Goal: Task Accomplishment & Management: Use online tool/utility

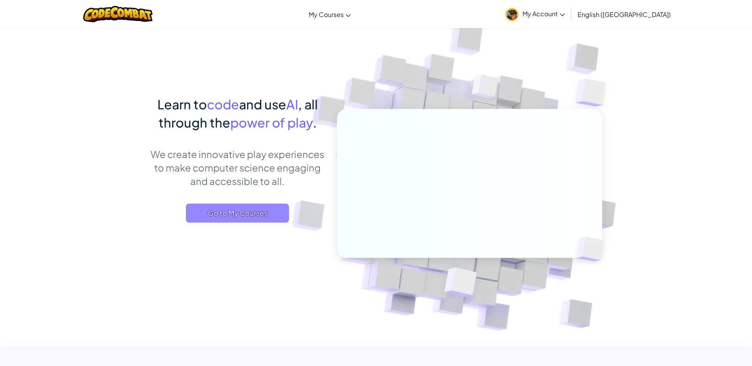
click at [244, 209] on span "Go to My Courses" at bounding box center [237, 213] width 103 height 19
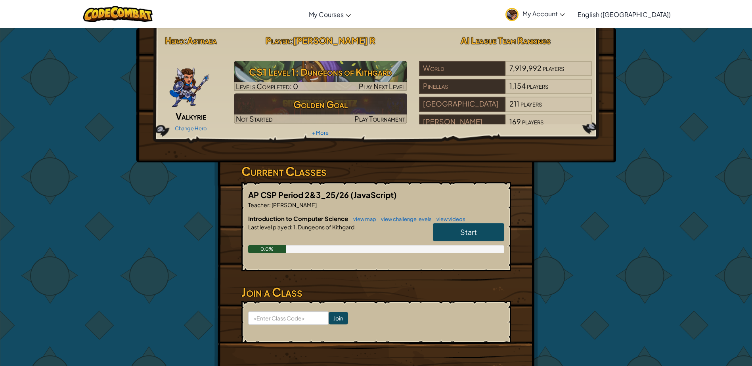
scroll to position [40, 0]
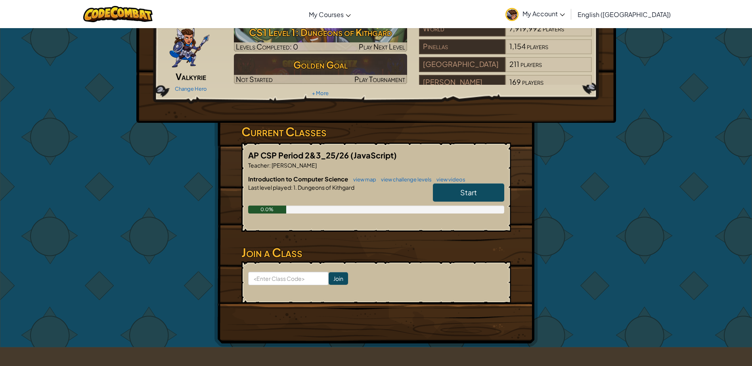
click at [481, 196] on link "Start" at bounding box center [468, 193] width 71 height 18
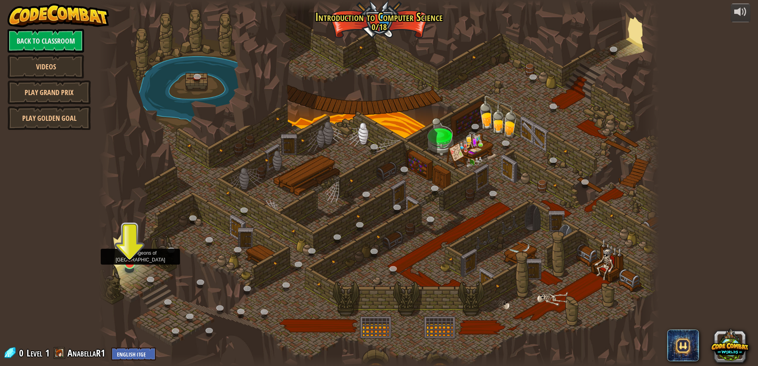
click at [128, 258] on img at bounding box center [129, 247] width 15 height 34
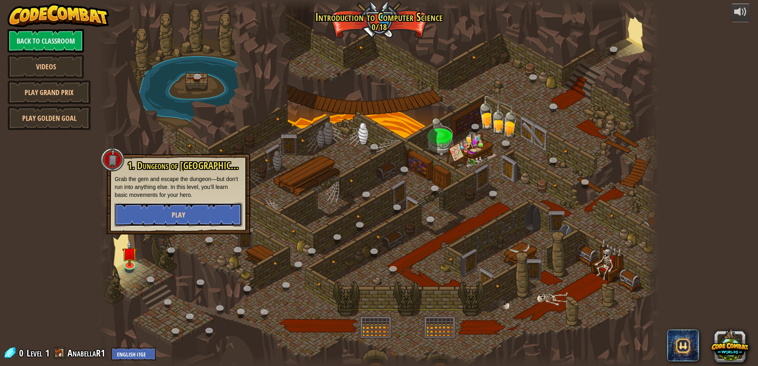
click at [170, 214] on button "Play" at bounding box center [179, 215] width 128 height 24
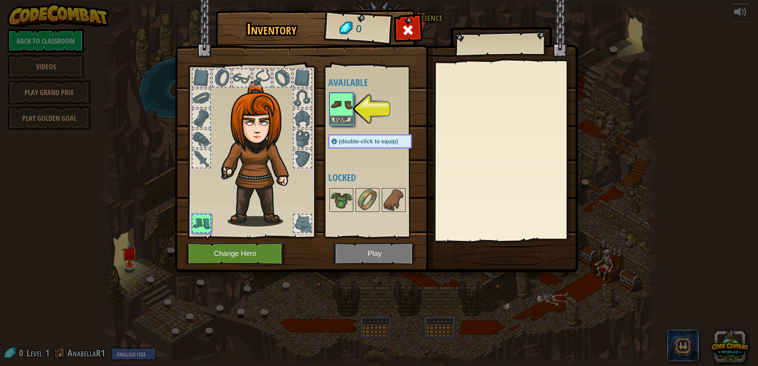
click at [341, 115] on img at bounding box center [341, 105] width 22 height 22
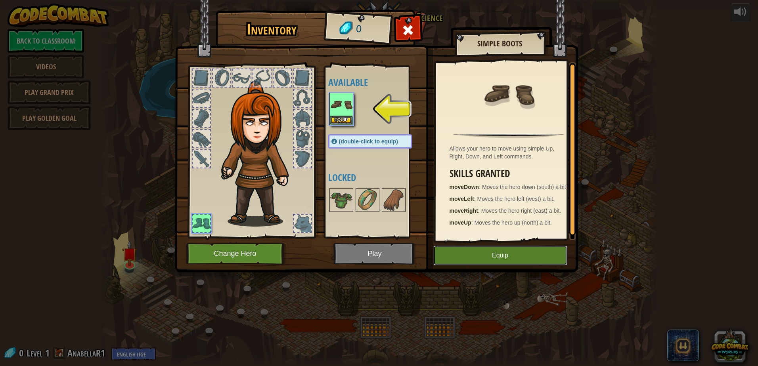
click at [453, 256] on button "Equip" at bounding box center [500, 256] width 134 height 20
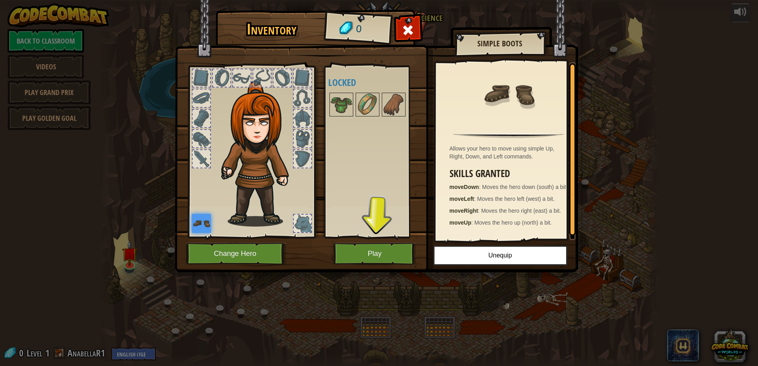
click at [262, 102] on img at bounding box center [260, 154] width 85 height 146
